Goal: Find specific page/section: Find specific page/section

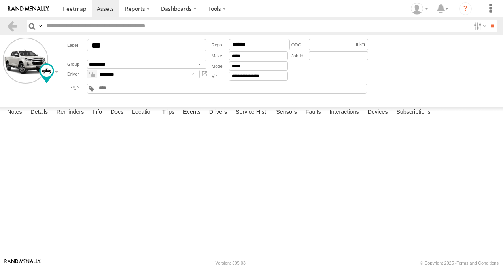
scroll to position [1327, 0]
click at [69, 6] on span at bounding box center [75, 9] width 24 height 8
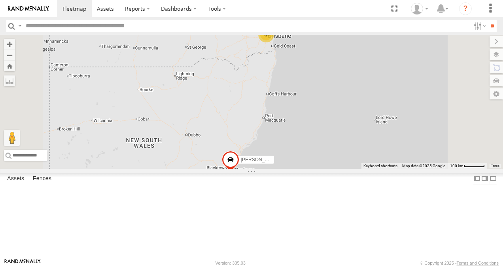
click at [0, 0] on link at bounding box center [0, 0] width 0 height 0
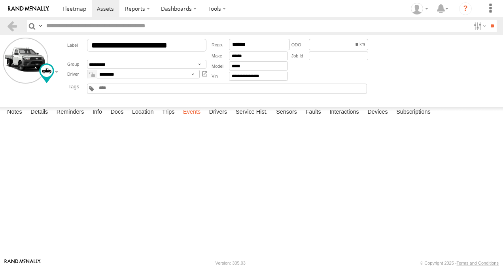
click at [171, 118] on label "Trips" at bounding box center [168, 112] width 21 height 11
